Goal: Information Seeking & Learning: Learn about a topic

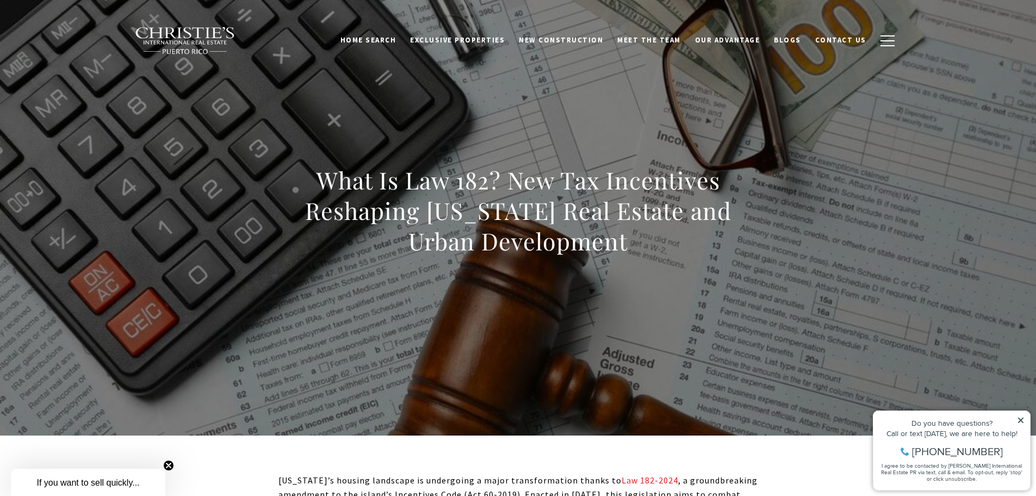
click at [1022, 419] on icon at bounding box center [1020, 419] width 5 height 5
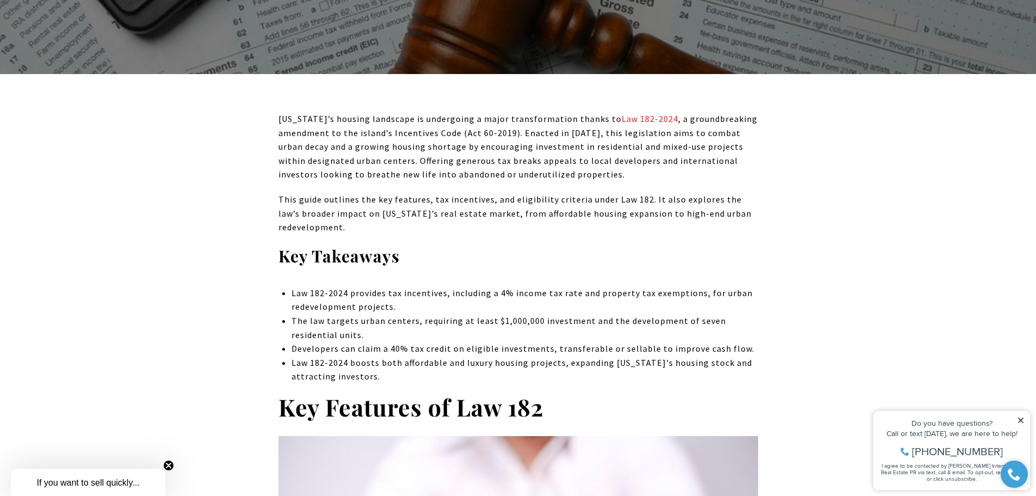
scroll to position [381, 0]
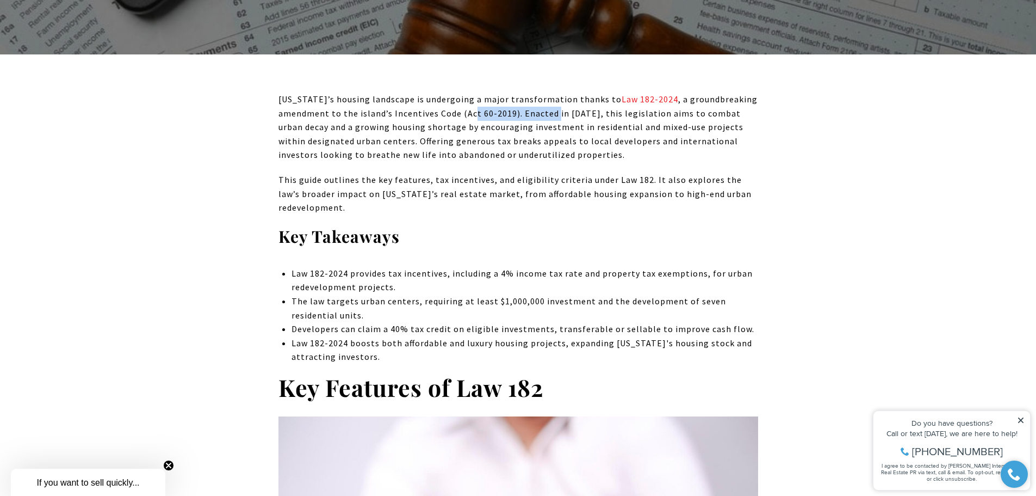
drag, startPoint x: 473, startPoint y: 107, endPoint x: 553, endPoint y: 111, distance: 80.1
click at [553, 111] on p "[US_STATE]’s housing landscape is undergoing a major transformation thanks to L…" at bounding box center [519, 127] width 480 height 70
click at [622, 139] on p "[US_STATE]’s housing landscape is undergoing a major transformation thanks to L…" at bounding box center [519, 127] width 480 height 70
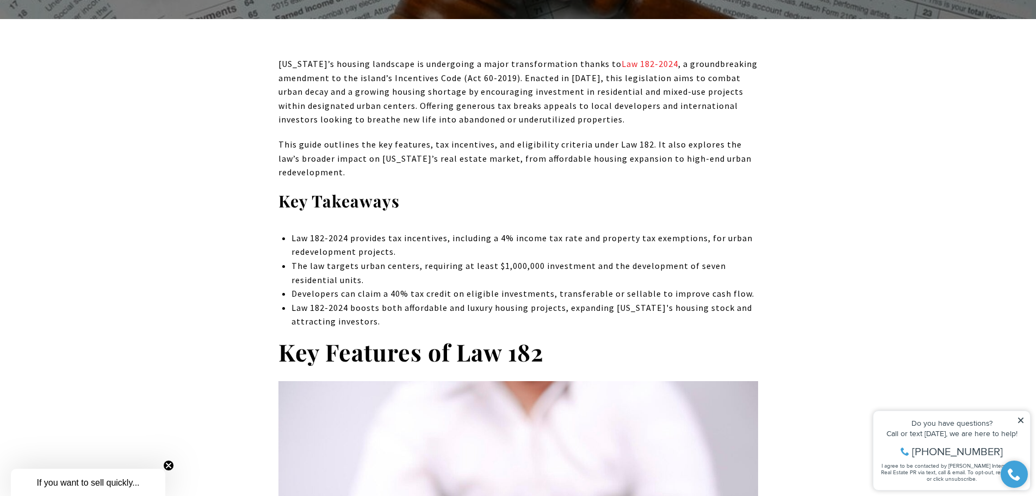
scroll to position [435, 0]
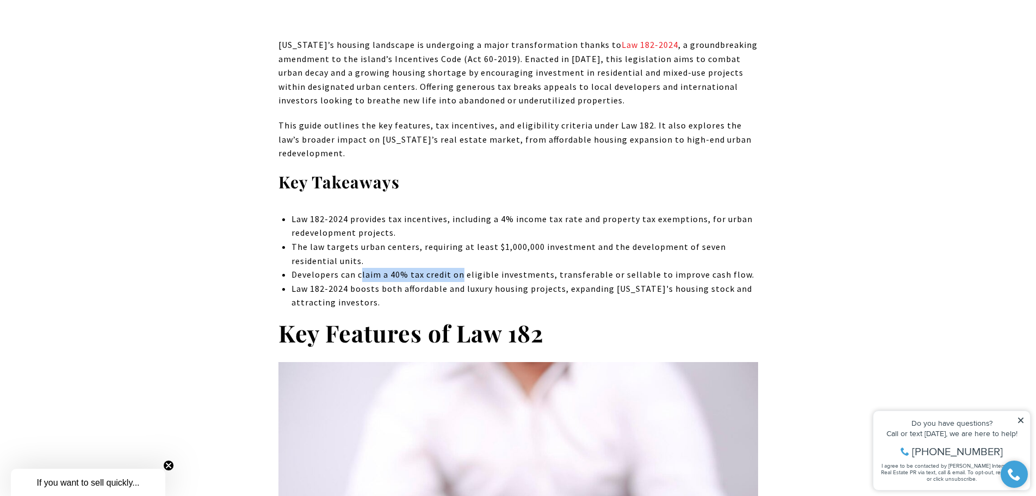
drag, startPoint x: 360, startPoint y: 271, endPoint x: 461, endPoint y: 271, distance: 101.2
click at [461, 271] on p "Developers can claim a 40% tax credit on eligible investments, transferable or …" at bounding box center [525, 275] width 466 height 14
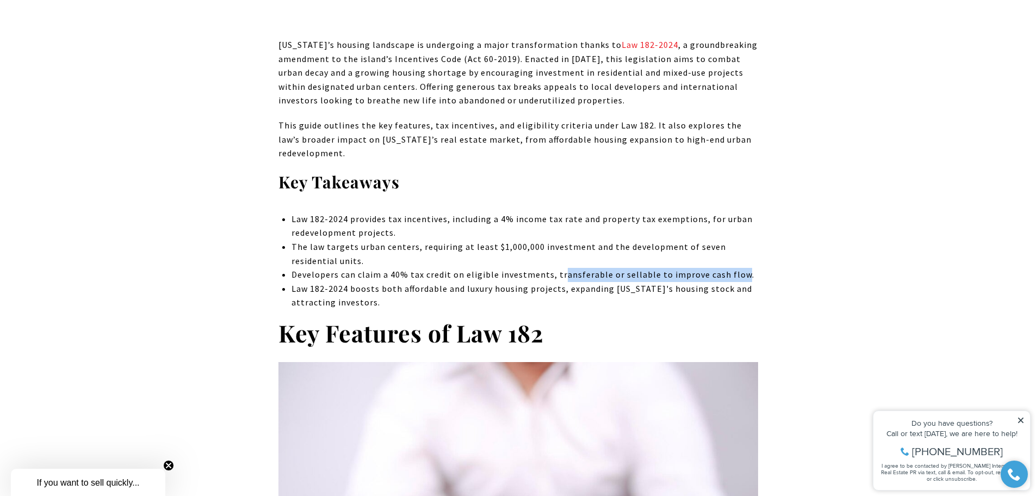
drag, startPoint x: 559, startPoint y: 273, endPoint x: 737, endPoint y: 281, distance: 178.6
click at [737, 281] on p "Developers can claim a 40% tax credit on eligible investments, transferable or …" at bounding box center [525, 275] width 466 height 14
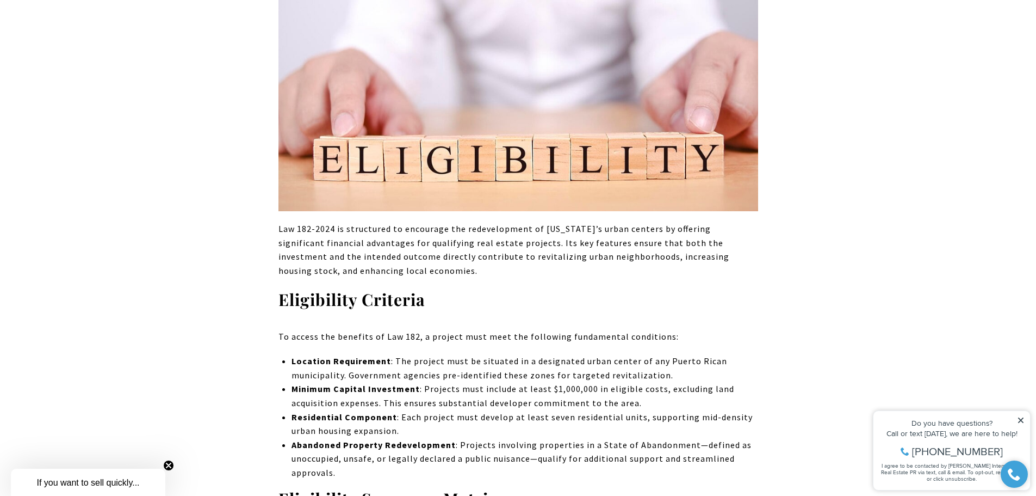
scroll to position [925, 0]
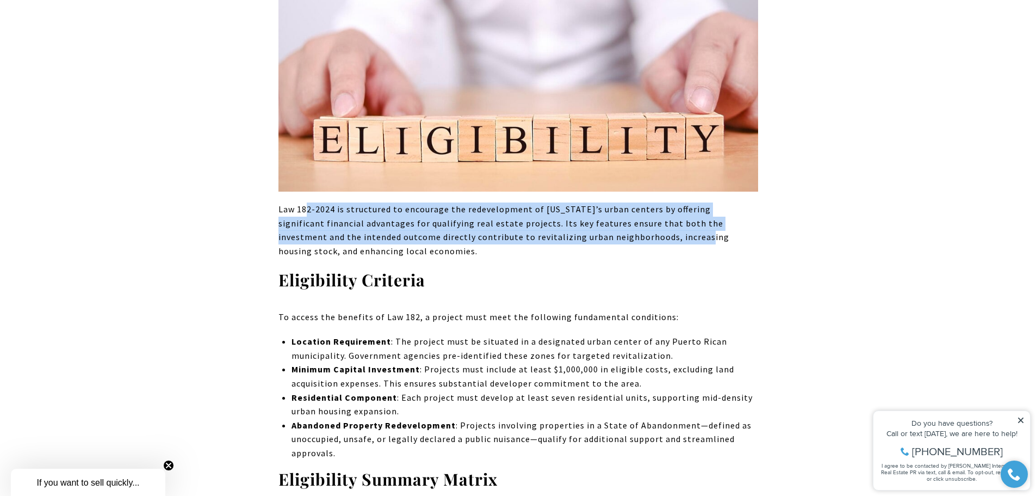
drag, startPoint x: 320, startPoint y: 214, endPoint x: 614, endPoint y: 241, distance: 295.0
click at [614, 241] on p "Law 182-2024 is structured to encourage the redevelopment of [US_STATE]’s urban…" at bounding box center [519, 229] width 480 height 55
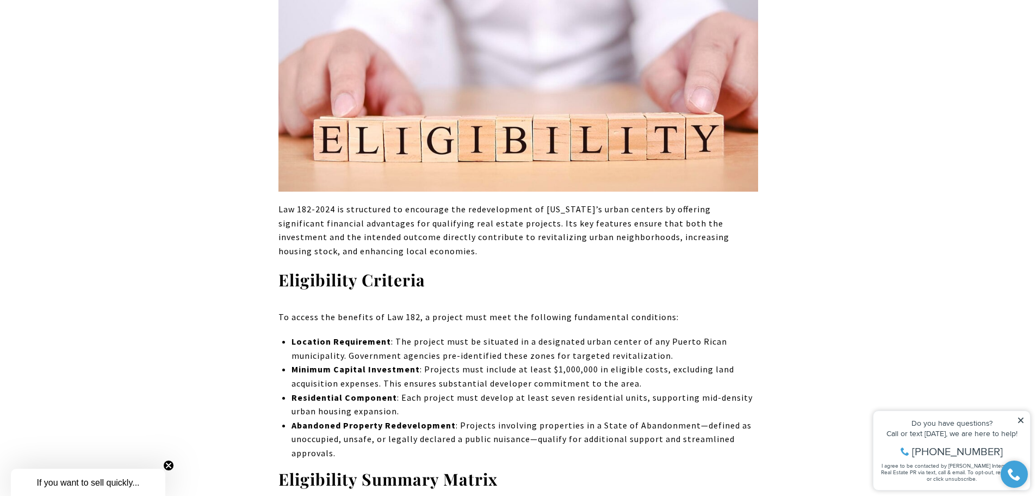
click at [556, 283] on h3 "Eligibility Criteria" at bounding box center [519, 279] width 480 height 21
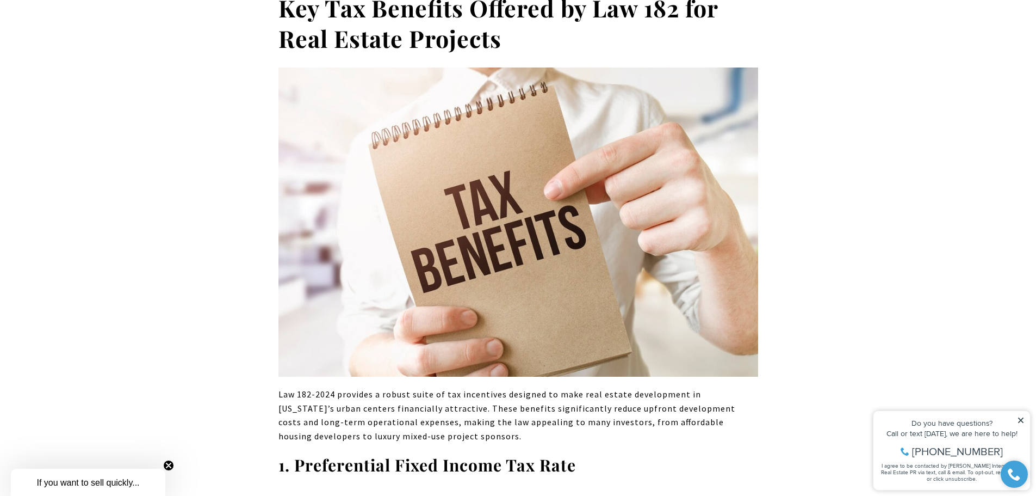
scroll to position [1632, 0]
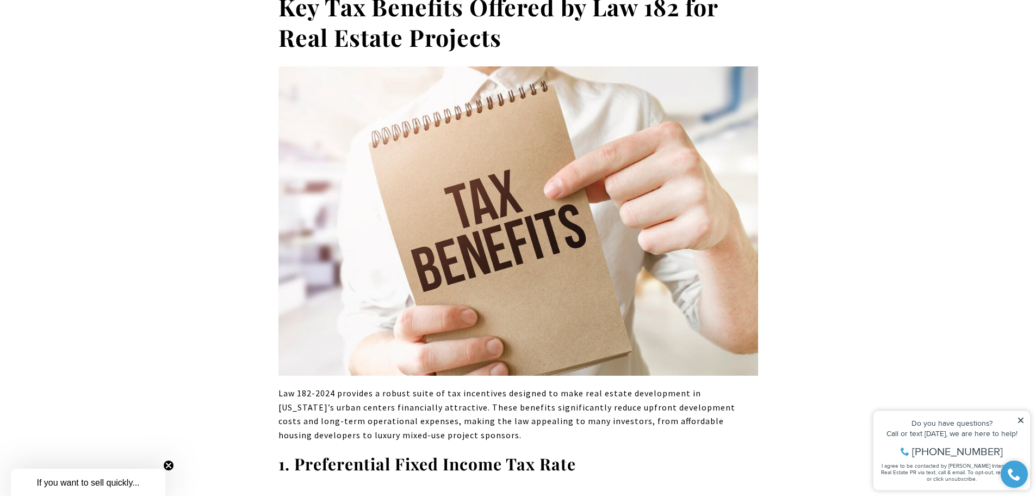
click at [1022, 421] on icon at bounding box center [1020, 419] width 5 height 5
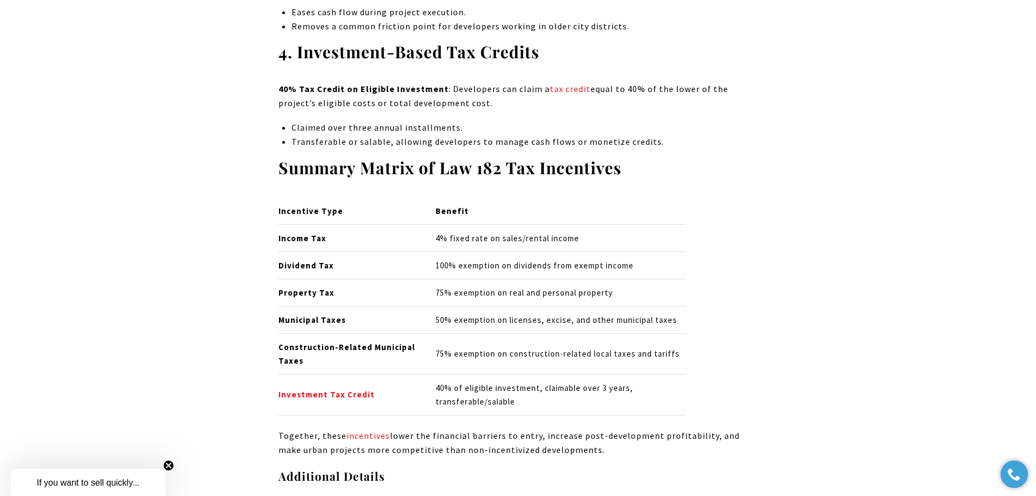
scroll to position [2557, 0]
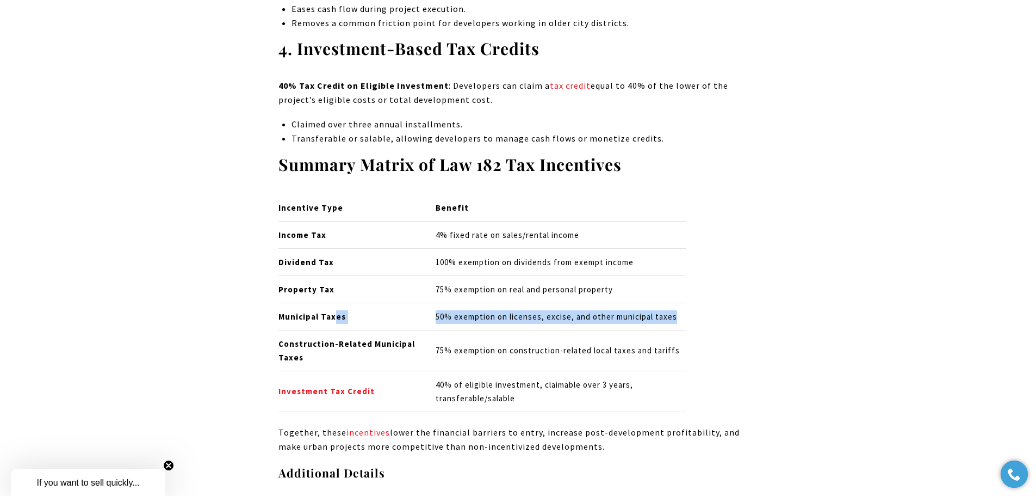
drag, startPoint x: 336, startPoint y: 319, endPoint x: 712, endPoint y: 328, distance: 376.6
click at [678, 325] on tr "Municipal Taxes 50% exemption on licenses, excise, and other municipal taxes" at bounding box center [483, 316] width 408 height 27
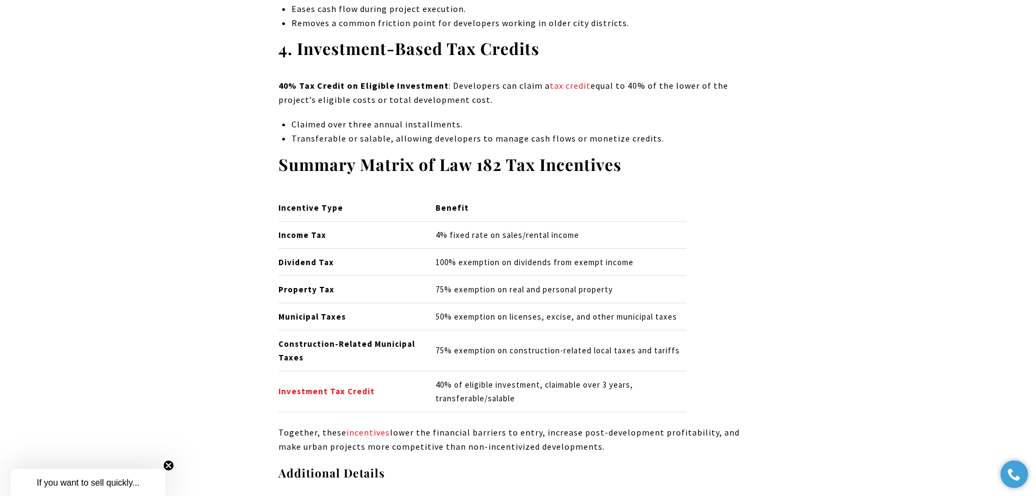
click at [749, 329] on div "Incentive Type Benefit Income Tax 4% fixed rate on sales/rental income Dividend…" at bounding box center [519, 304] width 480 height 218
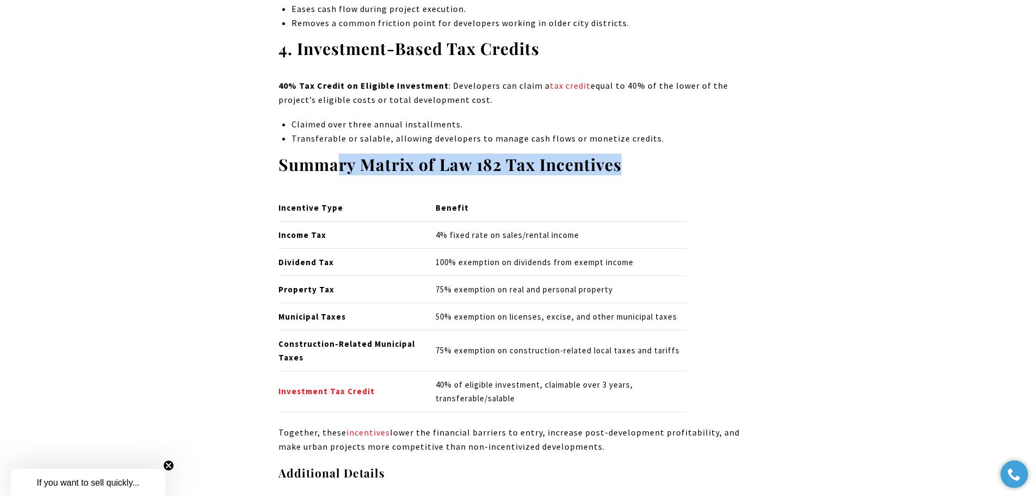
drag, startPoint x: 340, startPoint y: 166, endPoint x: 629, endPoint y: 171, distance: 289.5
click at [629, 171] on h3 "Summary Matrix of Law 182 Tax Incentives" at bounding box center [519, 164] width 480 height 21
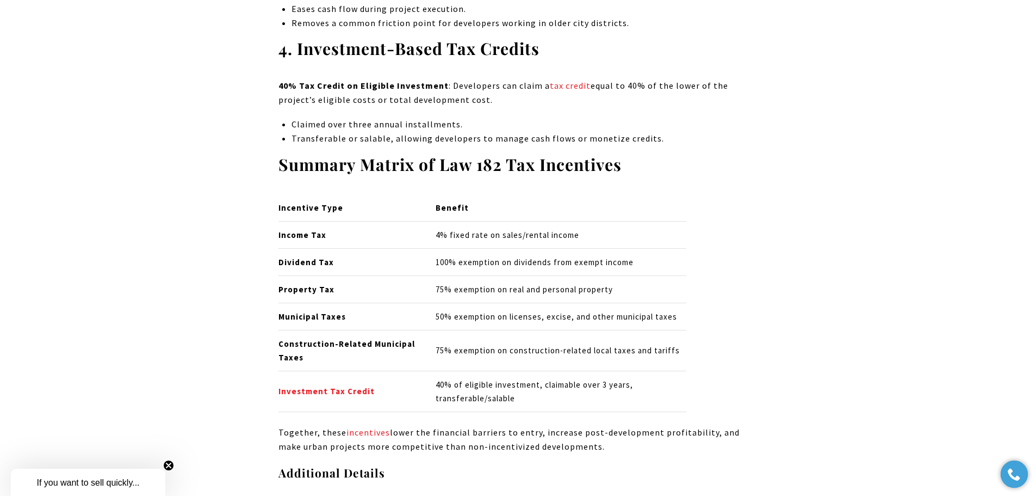
click at [731, 196] on div "Incentive Type Benefit Income Tax 4% fixed rate on sales/rental income Dividend…" at bounding box center [519, 304] width 480 height 218
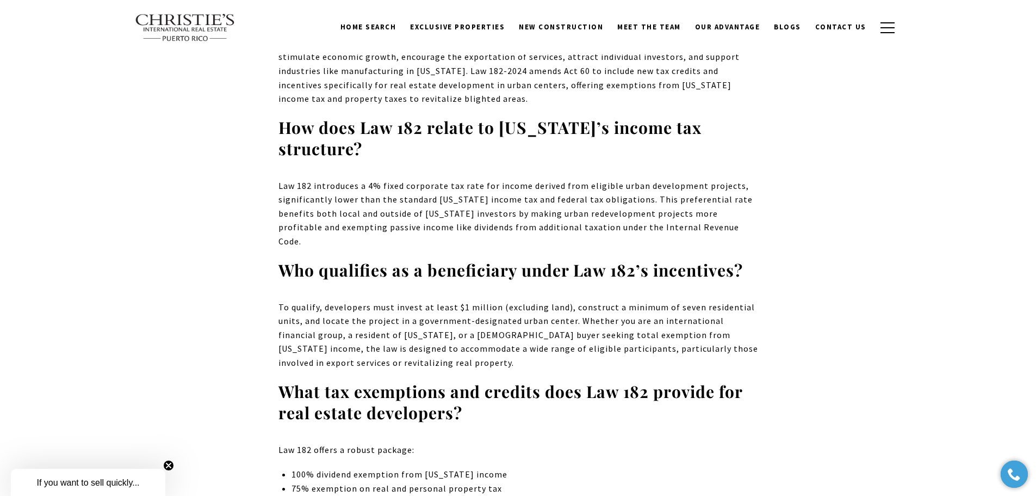
scroll to position [7892, 0]
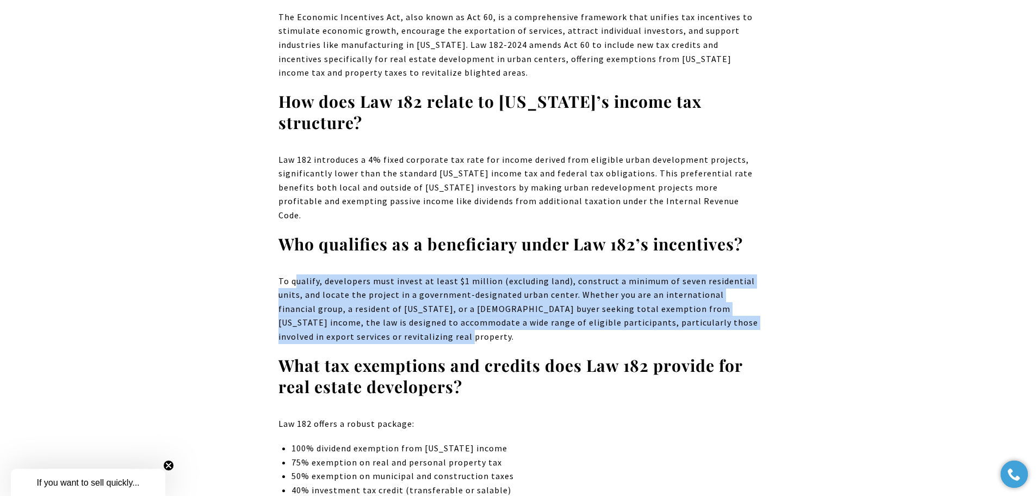
drag, startPoint x: 298, startPoint y: 239, endPoint x: 521, endPoint y: 289, distance: 228.6
click at [521, 289] on p "To qualify, developers must invest at least $1 million (excluding land), constr…" at bounding box center [519, 309] width 480 height 70
click at [561, 274] on p "To qualify, developers must invest at least $1 million (excluding land), constr…" at bounding box center [519, 309] width 480 height 70
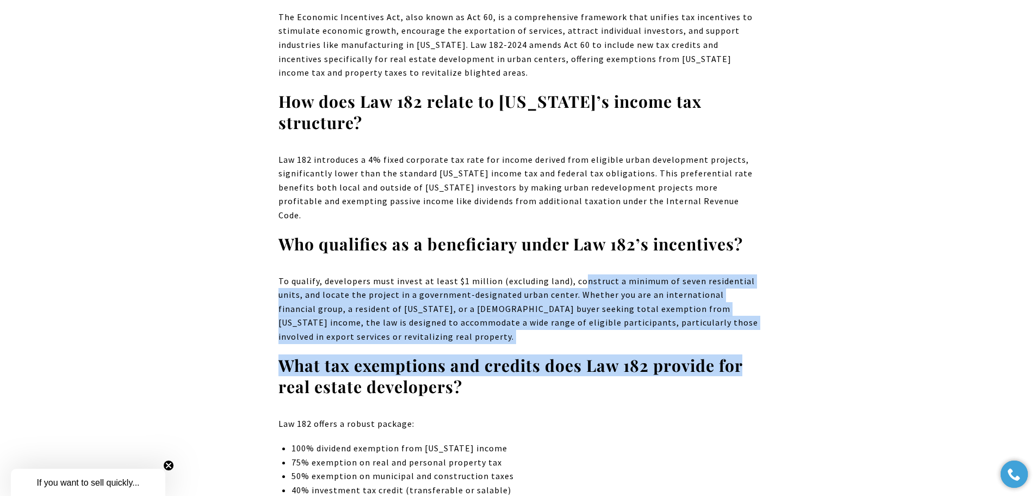
drag, startPoint x: 577, startPoint y: 239, endPoint x: 740, endPoint y: 302, distance: 175.0
click at [655, 283] on p "To qualify, developers must invest at least $1 million (excluding land), constr…" at bounding box center [519, 309] width 480 height 70
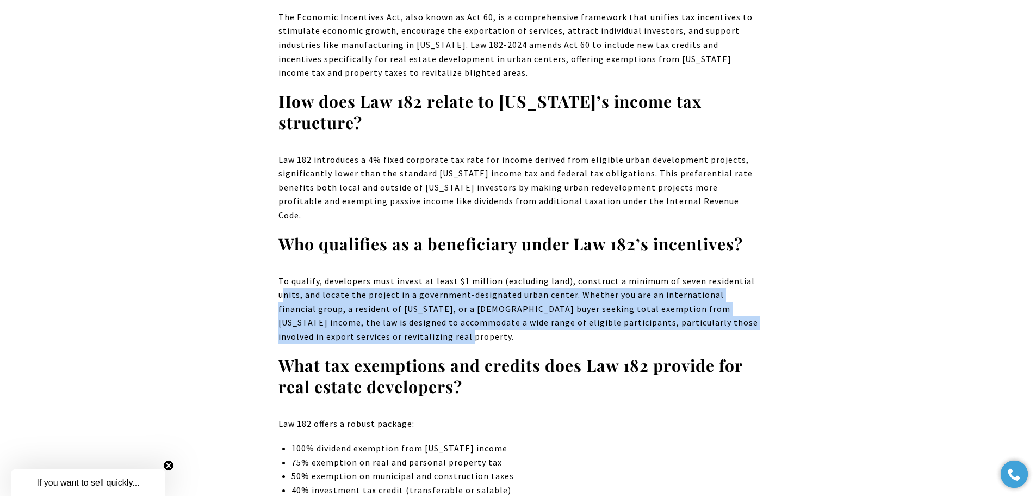
drag, startPoint x: 295, startPoint y: 252, endPoint x: 525, endPoint y: 291, distance: 232.9
click at [525, 291] on p "To qualify, developers must invest at least $1 million (excluding land), constr…" at bounding box center [519, 309] width 480 height 70
click at [427, 292] on p "To qualify, developers must invest at least $1 million (excluding land), constr…" at bounding box center [519, 309] width 480 height 70
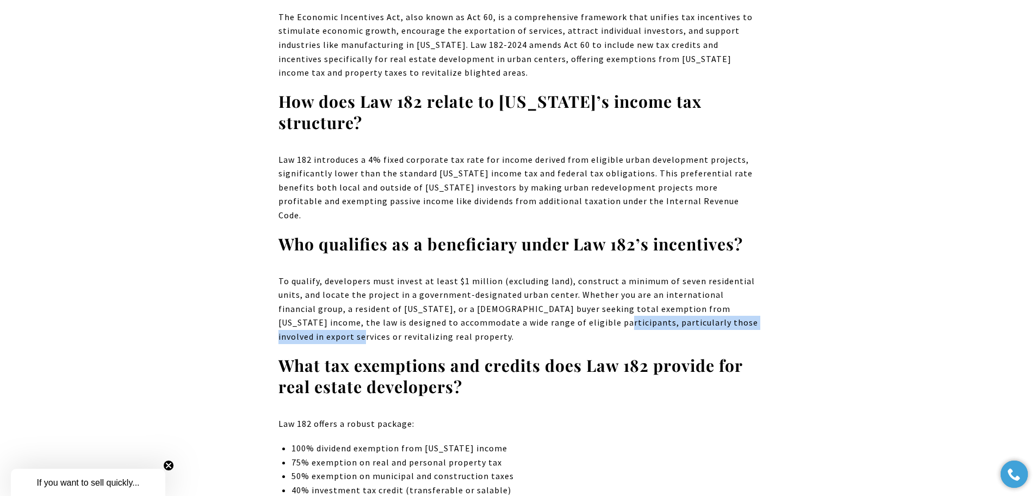
drag, startPoint x: 806, startPoint y: 286, endPoint x: 840, endPoint y: 286, distance: 34.3
click at [444, 290] on p "To qualify, developers must invest at least $1 million (excluding land), constr…" at bounding box center [519, 309] width 480 height 70
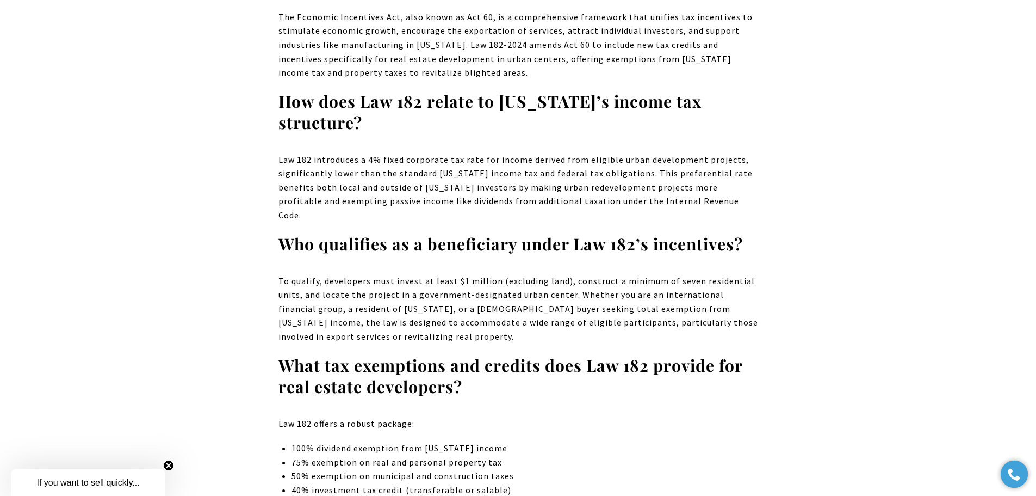
click at [346, 153] on p "Law 182 introduces a 4% fixed corporate tax rate for income derived from eligib…" at bounding box center [519, 188] width 480 height 70
click at [403, 156] on p "Law 182 introduces a 4% fixed corporate tax rate for income derived from eligib…" at bounding box center [519, 188] width 480 height 70
click at [405, 156] on p "Law 182 introduces a 4% fixed corporate tax rate for income derived from eligib…" at bounding box center [519, 188] width 480 height 70
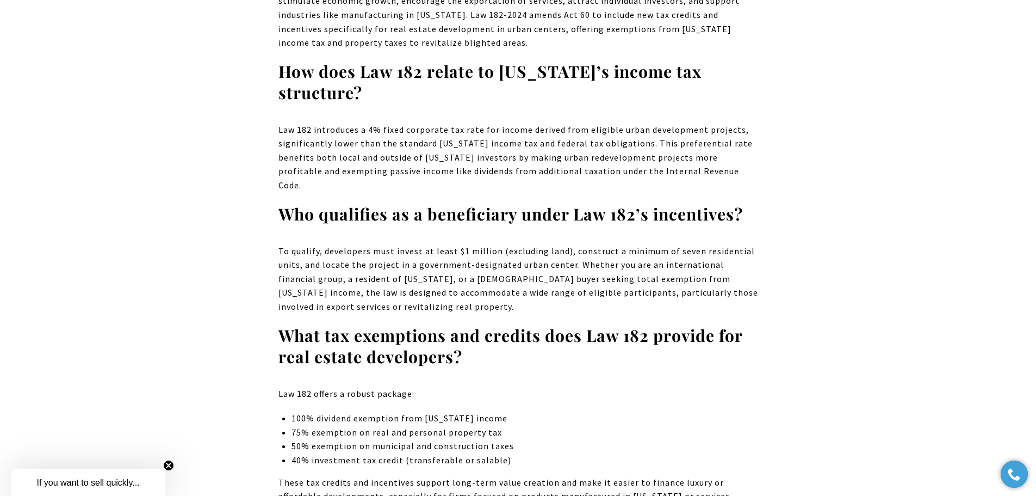
scroll to position [7947, 0]
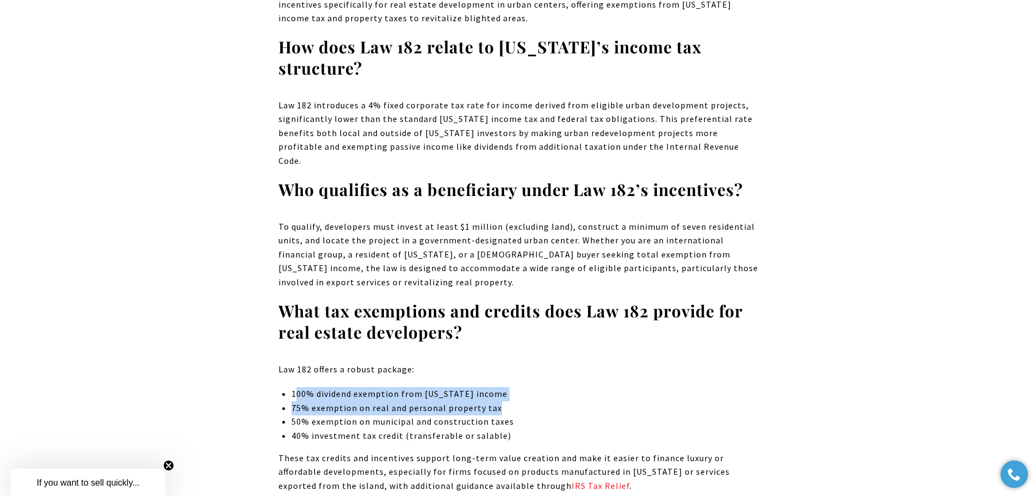
drag, startPoint x: 294, startPoint y: 354, endPoint x: 510, endPoint y: 361, distance: 215.6
click at [510, 387] on ul "100% dividend exemption from [US_STATE] income 75% exemption on real and person…" at bounding box center [525, 414] width 466 height 55
click at [512, 401] on li "75% exemption on real and personal property tax" at bounding box center [525, 408] width 466 height 14
drag, startPoint x: 322, startPoint y: 367, endPoint x: 503, endPoint y: 362, distance: 181.8
click at [503, 401] on li "75% exemption on real and personal property tax" at bounding box center [525, 408] width 466 height 14
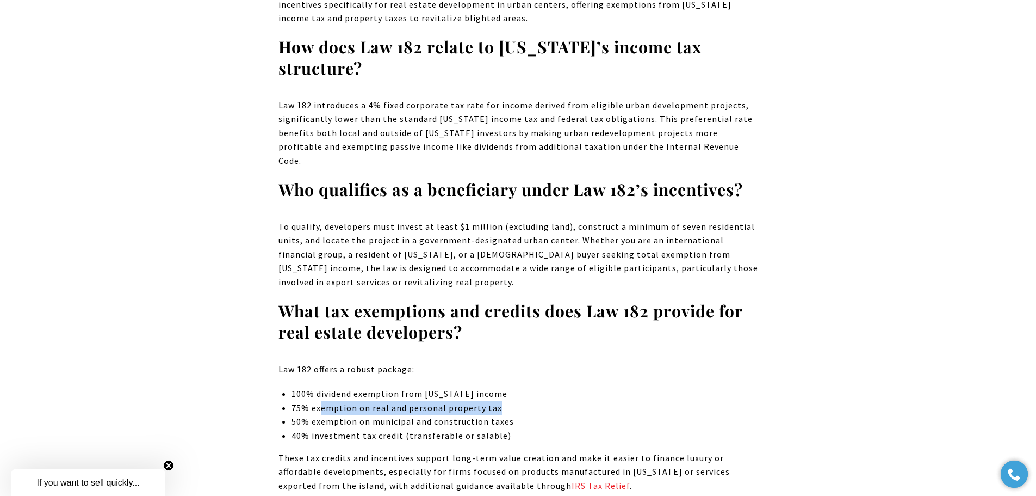
click at [558, 401] on li "75% exemption on real and personal property tax" at bounding box center [525, 408] width 466 height 14
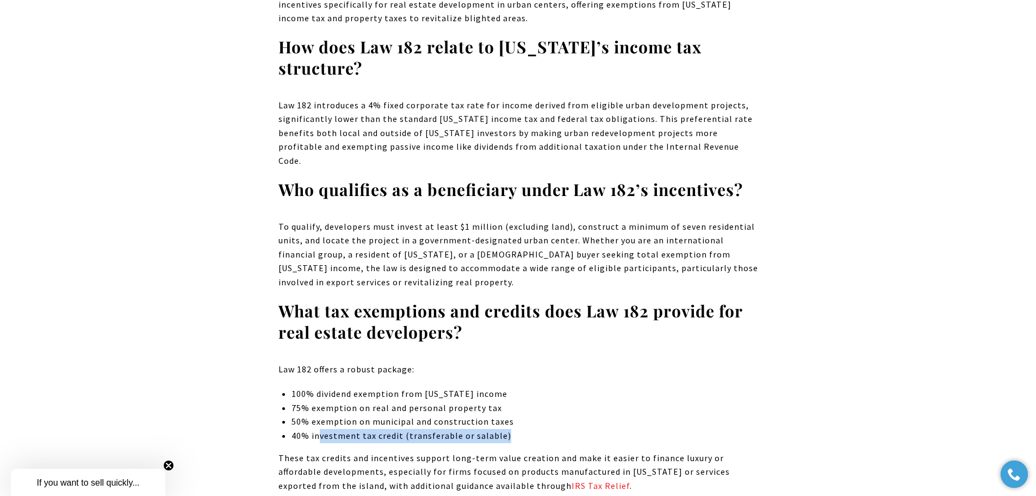
drag, startPoint x: 319, startPoint y: 393, endPoint x: 503, endPoint y: 393, distance: 184.4
click at [503, 429] on li "40% investment tax credit (transferable or salable)" at bounding box center [525, 436] width 466 height 14
click at [541, 429] on li "40% investment tax credit (transferable or salable)" at bounding box center [525, 436] width 466 height 14
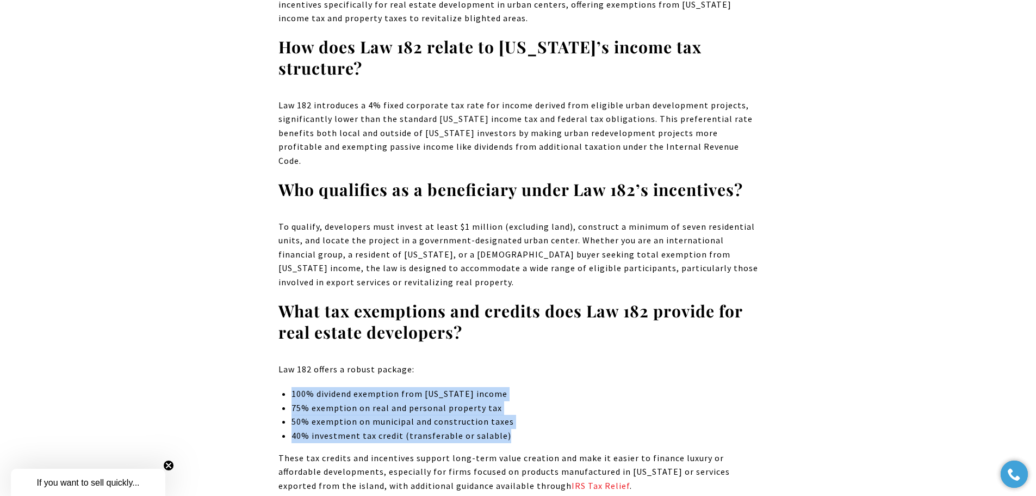
drag, startPoint x: 511, startPoint y: 393, endPoint x: 265, endPoint y: 343, distance: 250.3
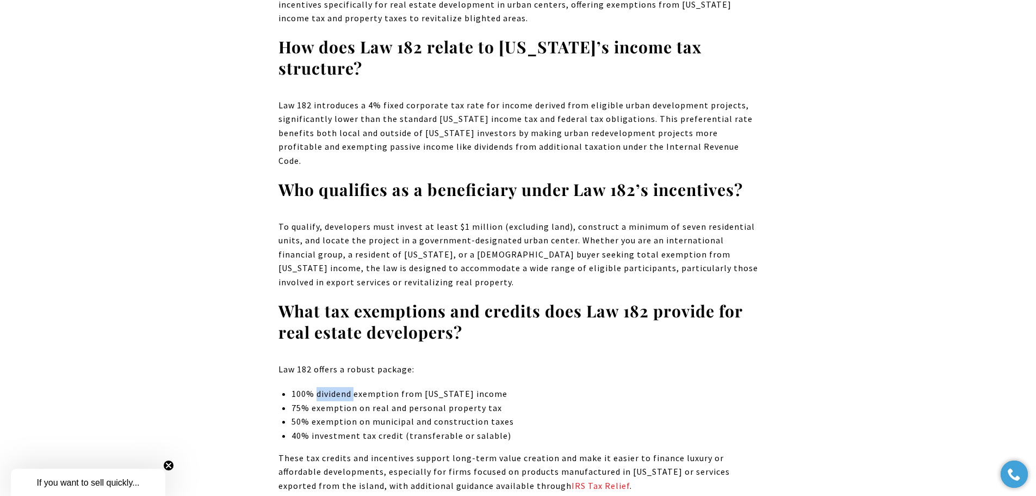
click at [362, 300] on strong "What tax exemptions and credits does Law 182 provide for real estate developers?" at bounding box center [511, 321] width 464 height 43
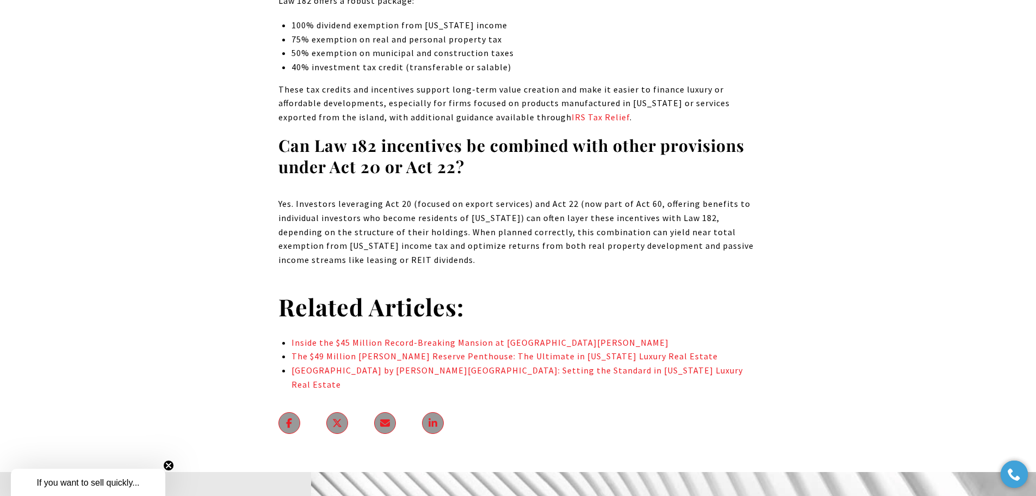
scroll to position [8436, 0]
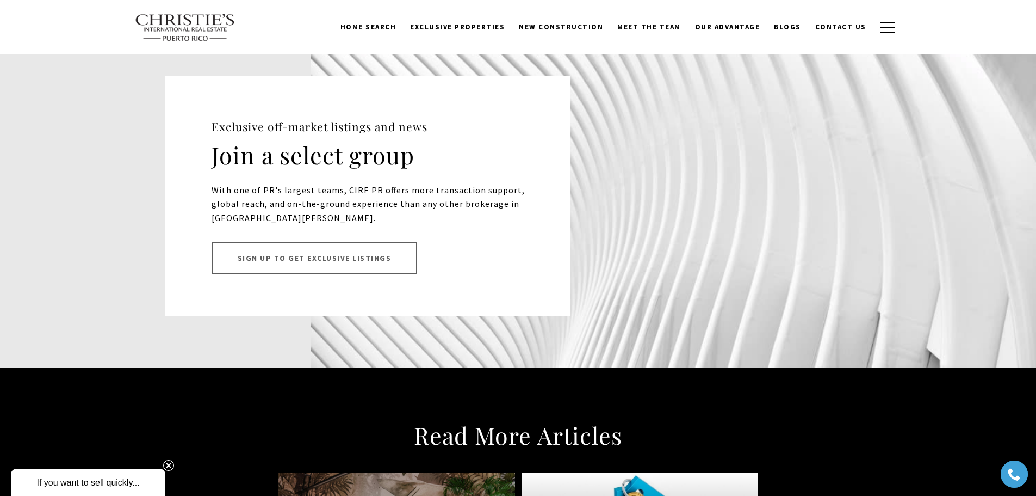
scroll to position [8645, 0]
